Goal: Information Seeking & Learning: Learn about a topic

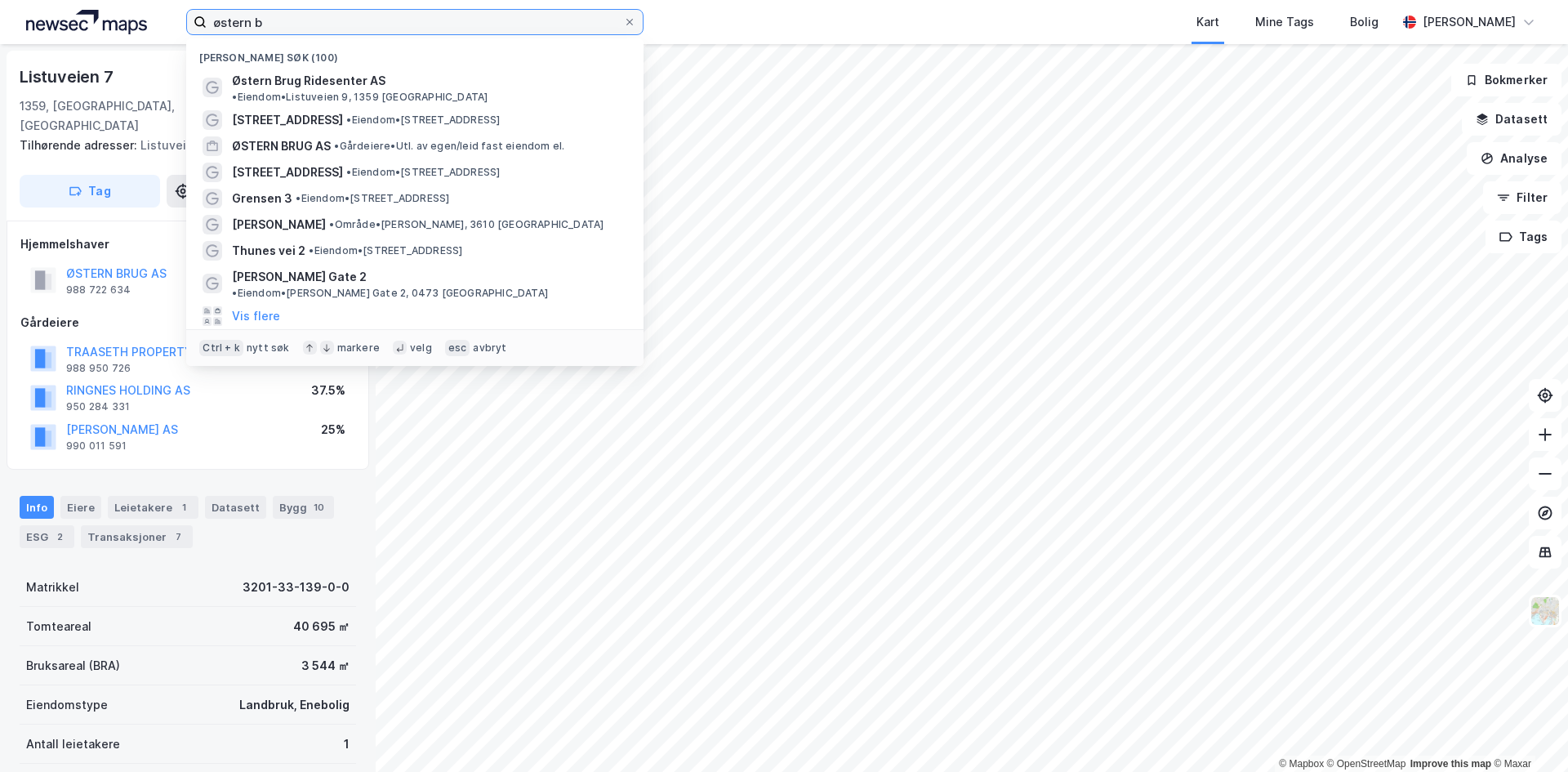
click at [420, 23] on input "østern b" at bounding box center [415, 22] width 417 height 25
click at [329, 163] on div "[STREET_ADDRESS] • Eiendom • [STREET_ADDRESS]" at bounding box center [430, 173] width 395 height 20
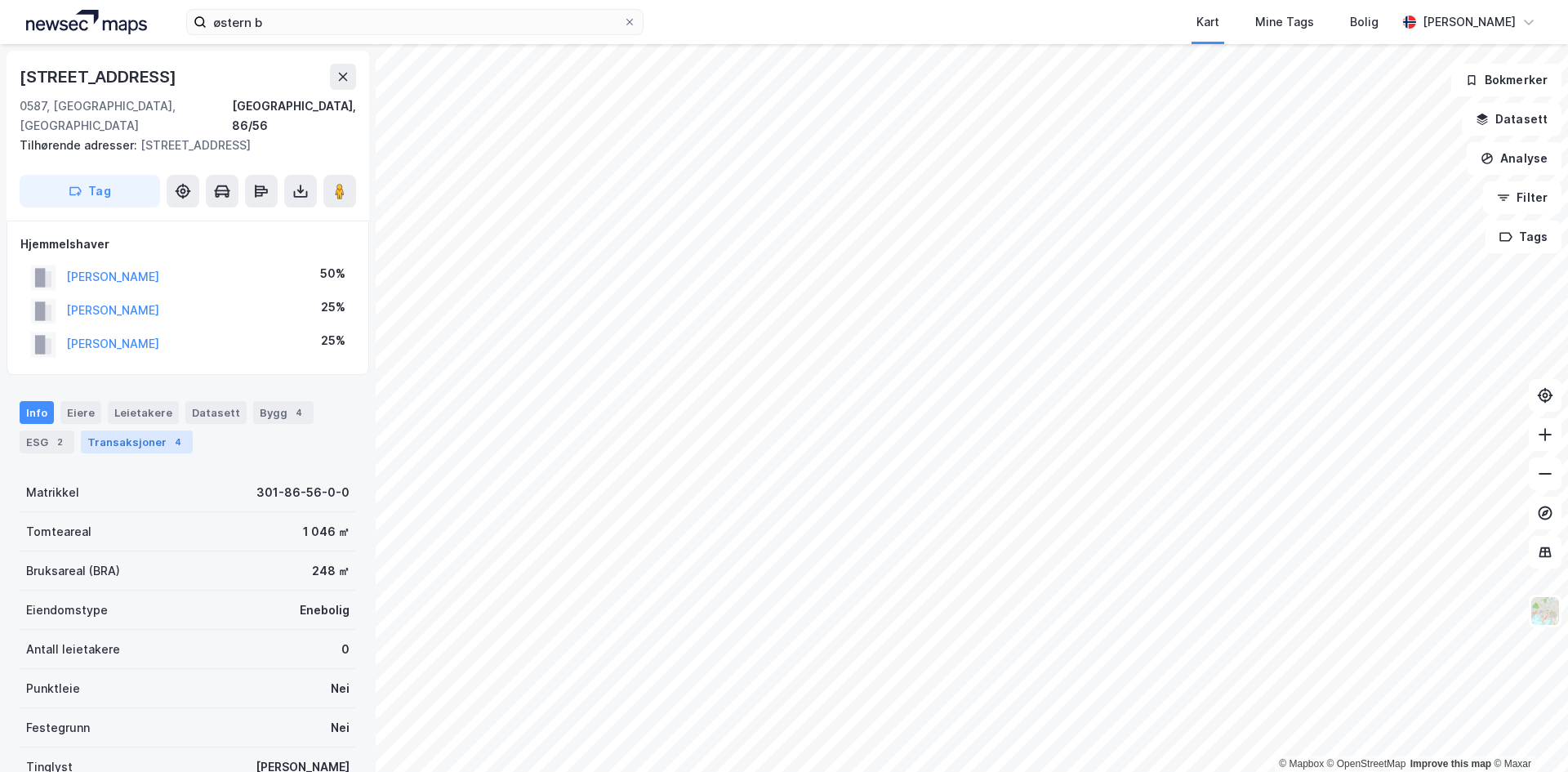
click at [116, 430] on div "Transaksjoner 4" at bounding box center [136, 441] width 112 height 23
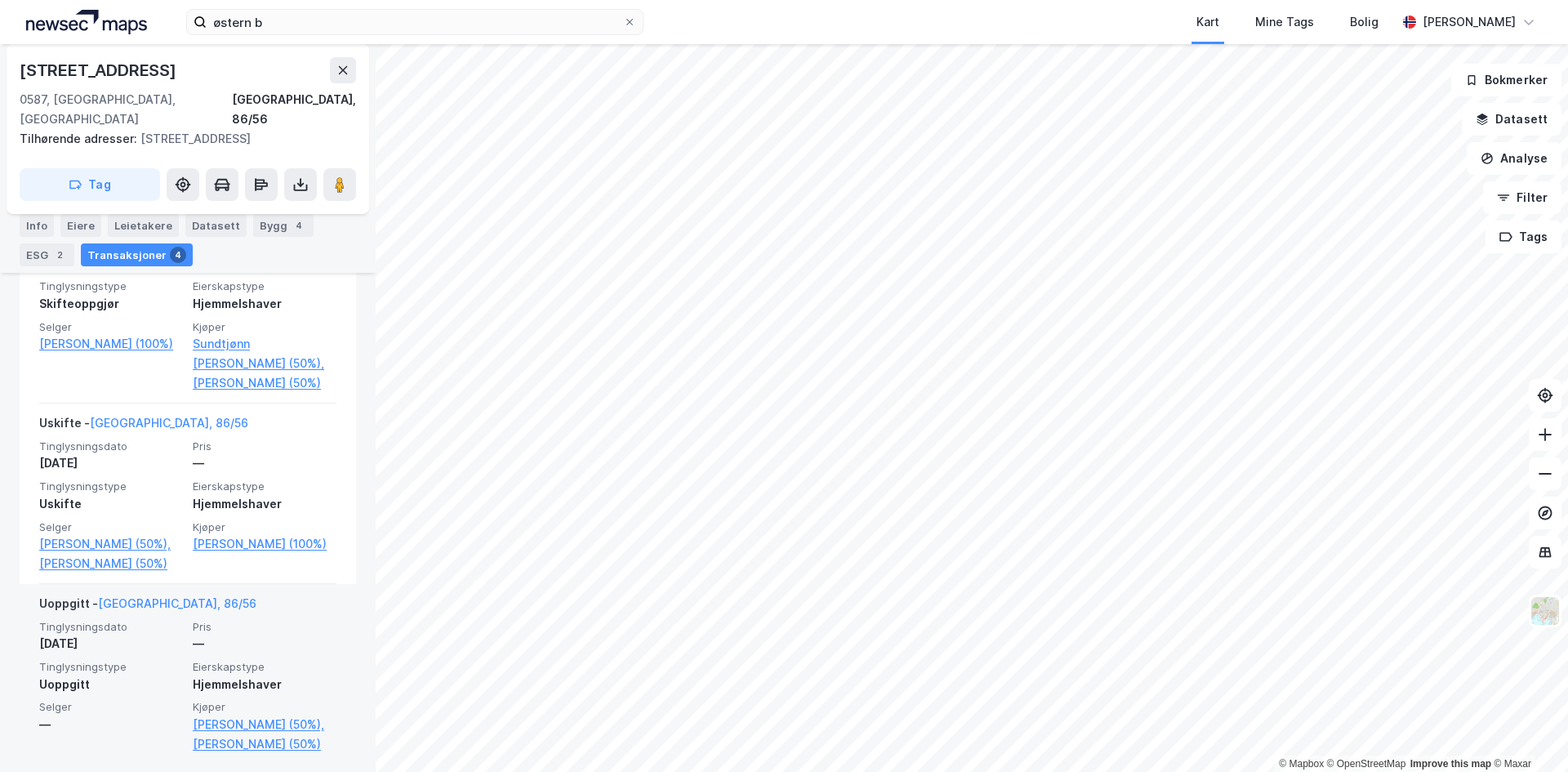
scroll to position [767, 0]
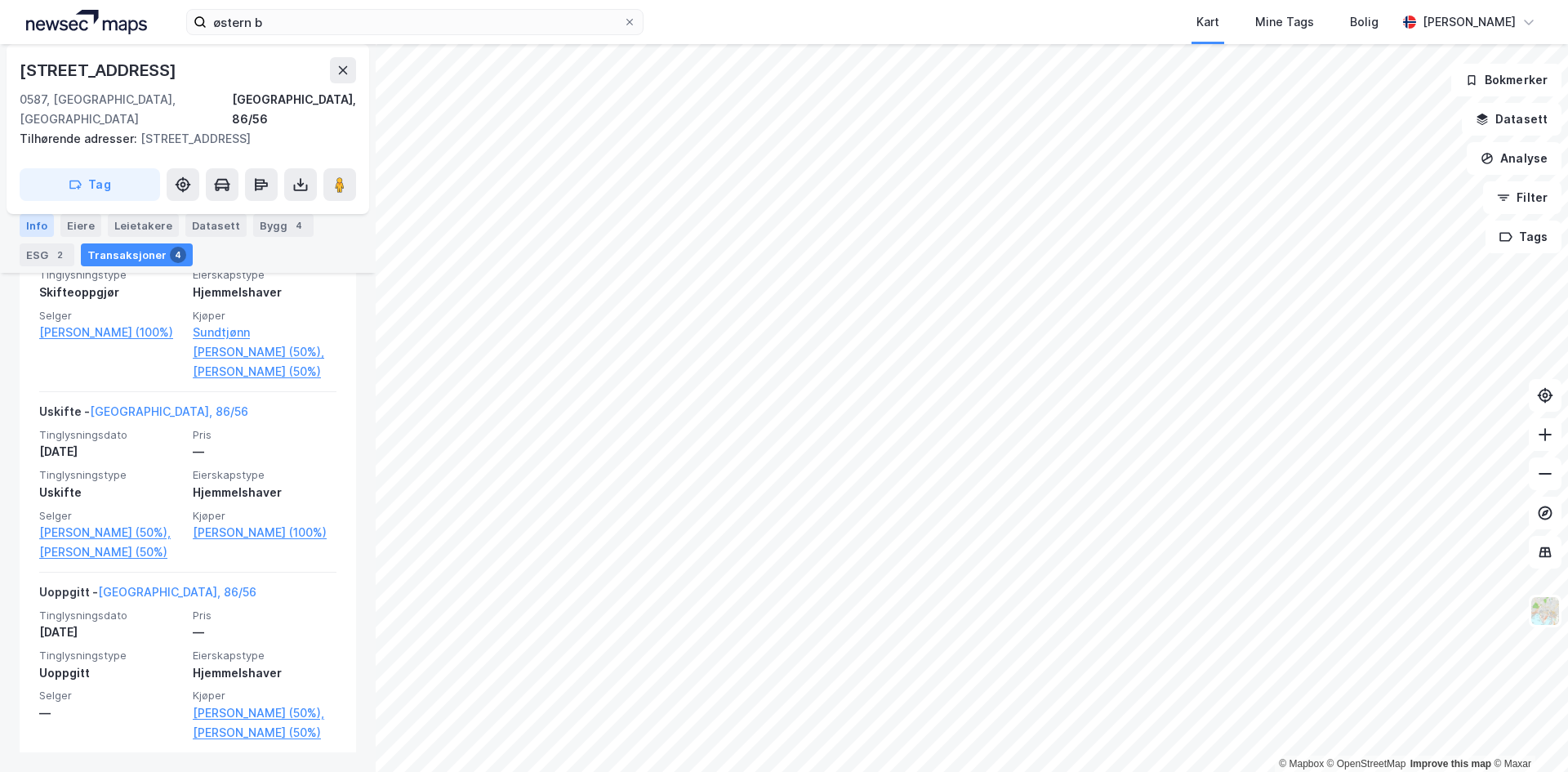
click at [36, 225] on div "Info" at bounding box center [37, 225] width 35 height 23
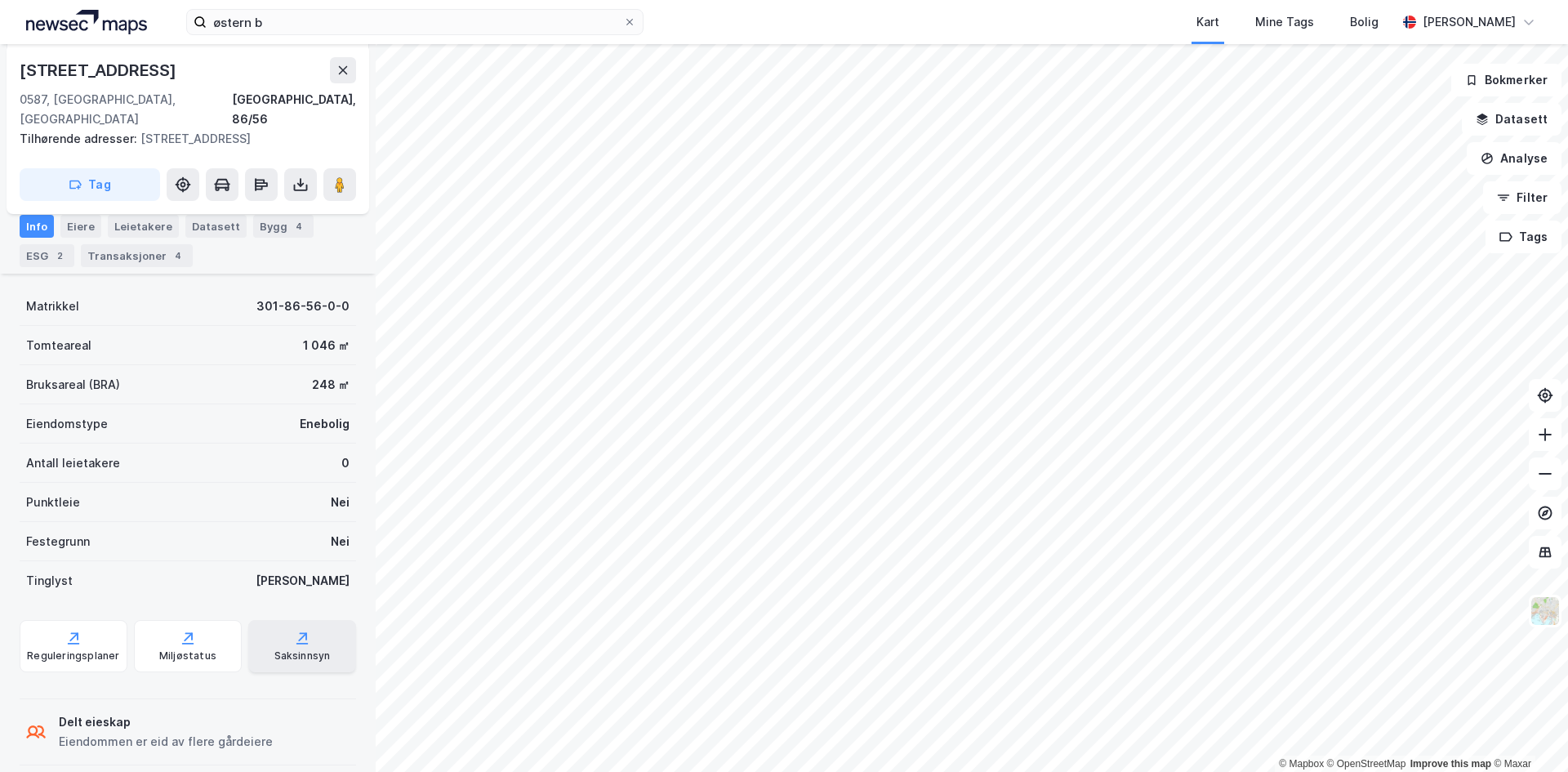
click at [294, 630] on icon at bounding box center [302, 638] width 17 height 17
